Goal: Information Seeking & Learning: Learn about a topic

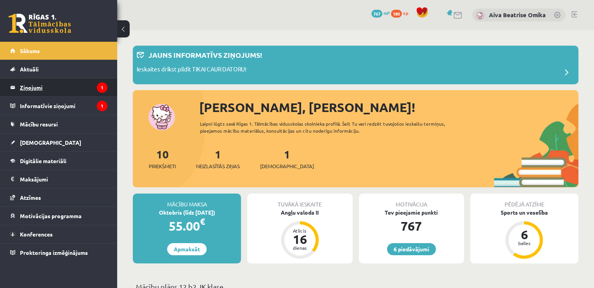
click at [63, 81] on legend "Ziņojumi 1" at bounding box center [64, 88] width 88 height 18
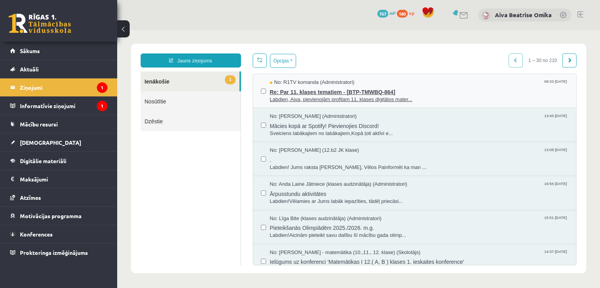
click at [478, 90] on span "Re: Par 11. klases tematiem - [BTP-TMWBQ-864]" at bounding box center [419, 91] width 299 height 10
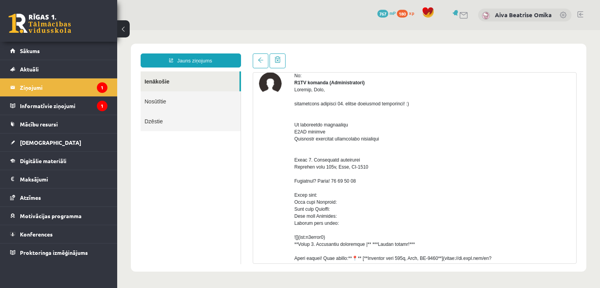
scroll to position [78, 0]
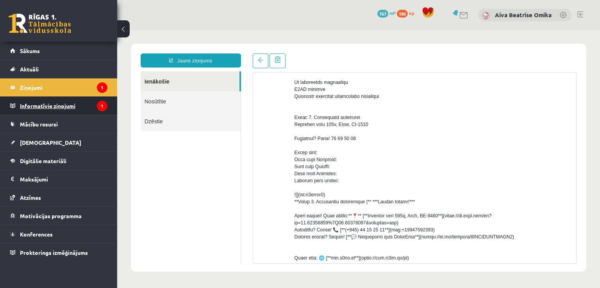
click at [41, 107] on legend "Informatīvie ziņojumi 1" at bounding box center [64, 106] width 88 height 18
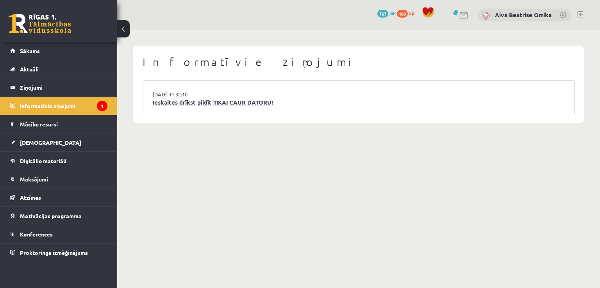
click at [282, 102] on link "Ieskaites drīkst pildīt TIKAI CAUR DATORU!" at bounding box center [359, 102] width 412 height 9
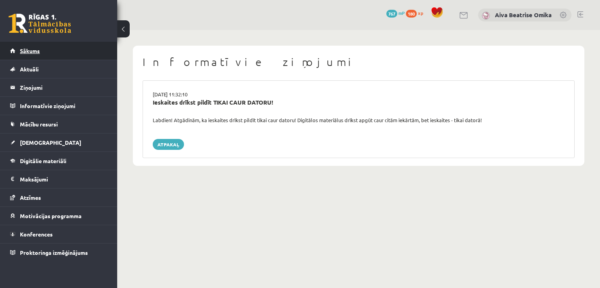
click at [47, 54] on link "Sākums" at bounding box center [58, 51] width 97 height 18
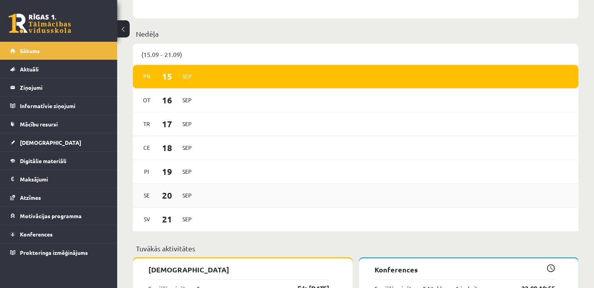
scroll to position [469, 0]
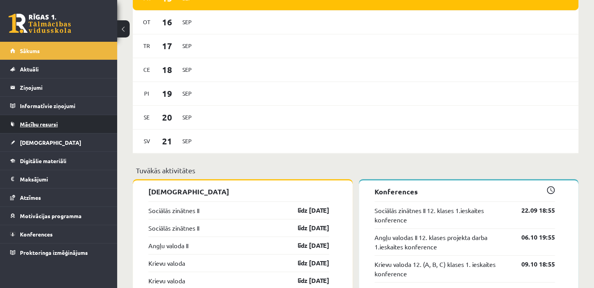
click at [51, 126] on span "Mācību resursi" at bounding box center [39, 124] width 38 height 7
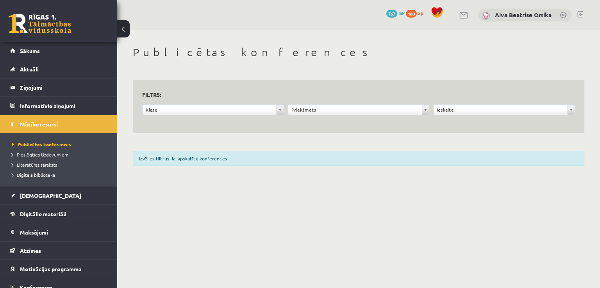
click at [180, 117] on div "**********" at bounding box center [213, 111] width 146 height 15
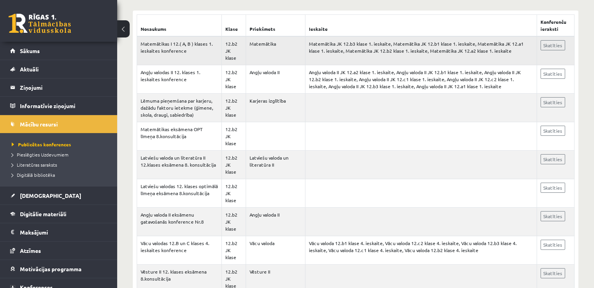
scroll to position [78, 0]
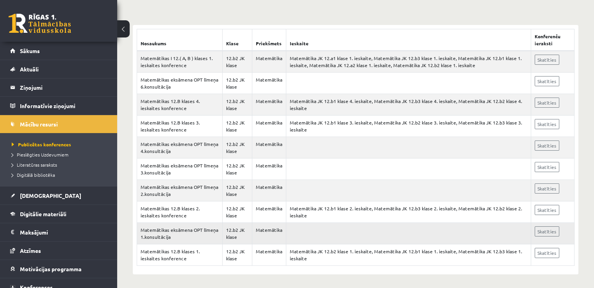
scroll to position [135, 0]
click at [41, 87] on legend "Ziņojumi 0" at bounding box center [64, 88] width 88 height 18
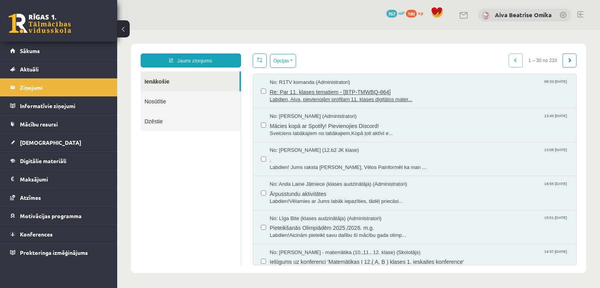
click at [344, 93] on span "Re: Par 11. klases tematiem - [BTP-TMWBQ-864]" at bounding box center [419, 91] width 299 height 10
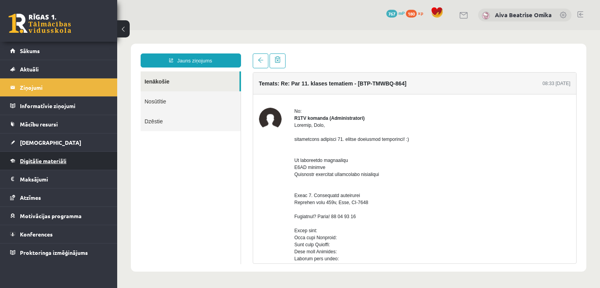
click at [59, 164] on link "Digitālie materiāli" at bounding box center [58, 161] width 97 height 18
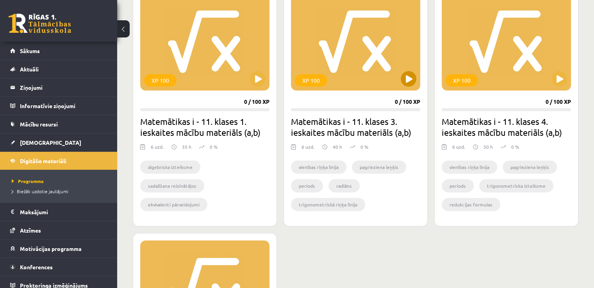
scroll to position [195, 0]
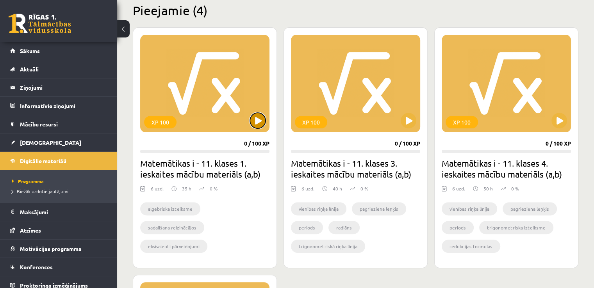
click at [259, 117] on button at bounding box center [258, 121] width 16 height 16
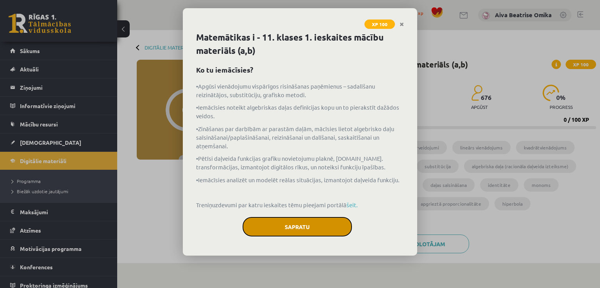
click at [318, 232] on button "Sapratu" at bounding box center [297, 227] width 109 height 20
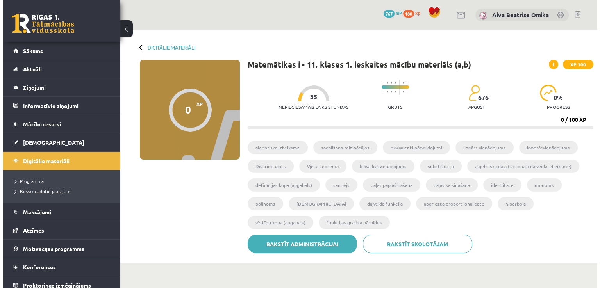
scroll to position [195, 0]
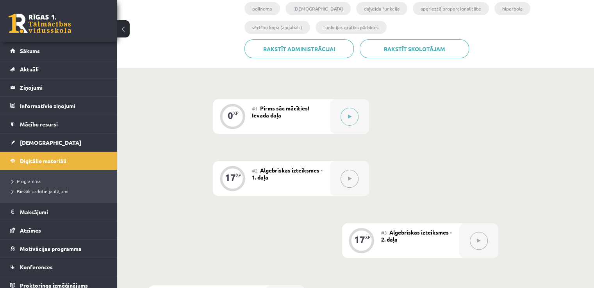
click at [351, 186] on button at bounding box center [350, 179] width 18 height 18
click at [345, 116] on button at bounding box center [350, 117] width 18 height 18
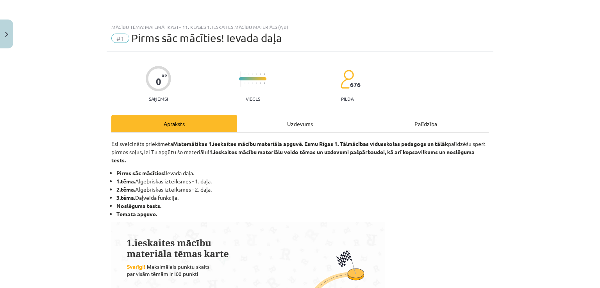
click at [320, 123] on div "Uzdevums" at bounding box center [300, 124] width 126 height 18
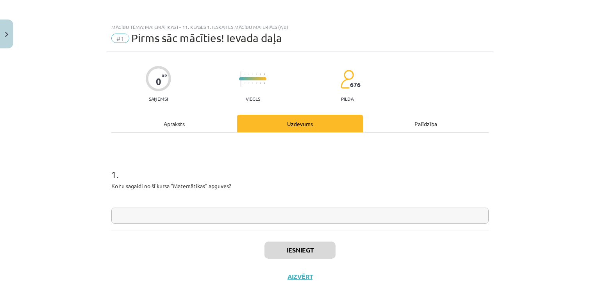
scroll to position [20, 0]
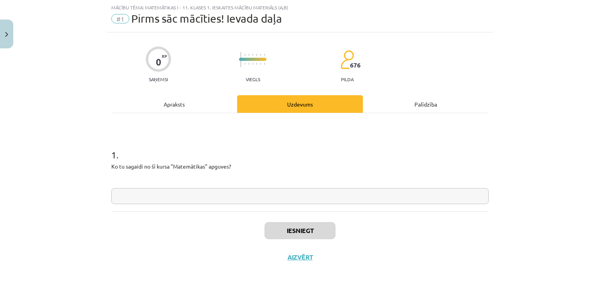
drag, startPoint x: 281, startPoint y: 208, endPoint x: 281, endPoint y: 200, distance: 7.8
click at [281, 207] on div "1 . Ko tu sagaidi no šī kursa "Matemātikas" apguves?" at bounding box center [299, 162] width 377 height 98
click at [281, 191] on input "text" at bounding box center [299, 196] width 377 height 16
type input "*"
type input "**********"
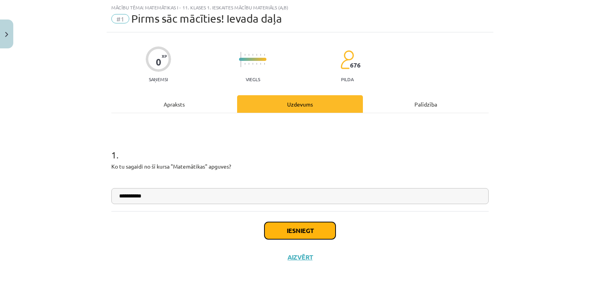
click at [306, 228] on button "Iesniegt" at bounding box center [300, 230] width 71 height 17
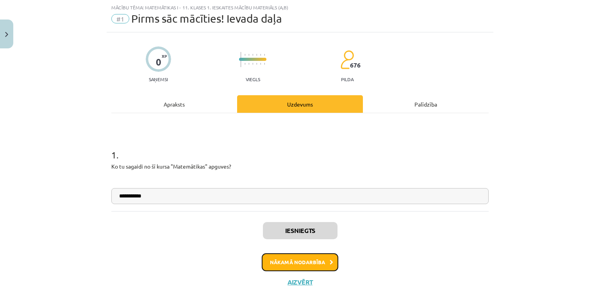
click at [322, 263] on button "Nākamā nodarbība" at bounding box center [300, 263] width 77 height 18
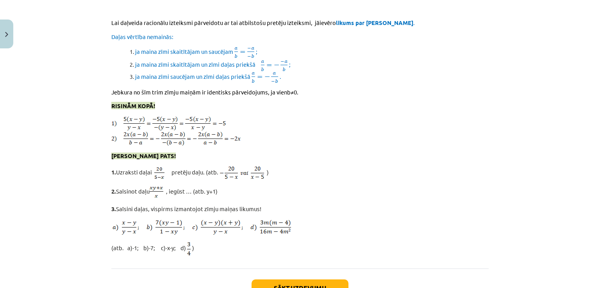
scroll to position [6801, 0]
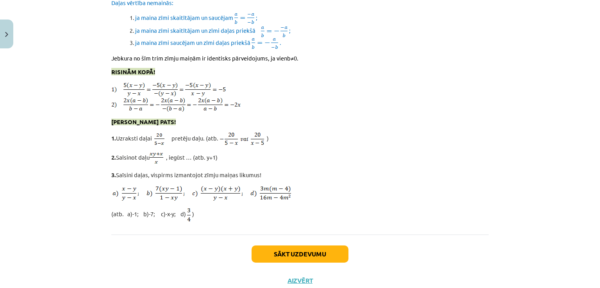
click at [302, 235] on div "Sākt uzdevumu Aizvērt" at bounding box center [299, 262] width 377 height 55
click at [303, 246] on button "Sākt uzdevumu" at bounding box center [300, 254] width 97 height 17
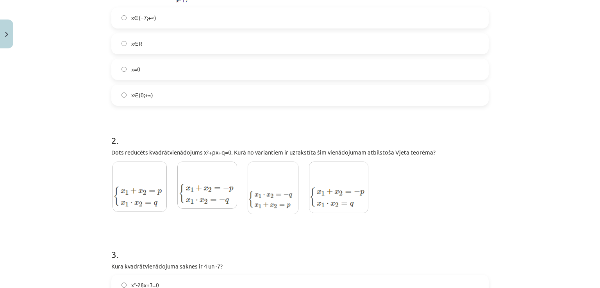
scroll to position [215, 0]
